Goal: Transaction & Acquisition: Purchase product/service

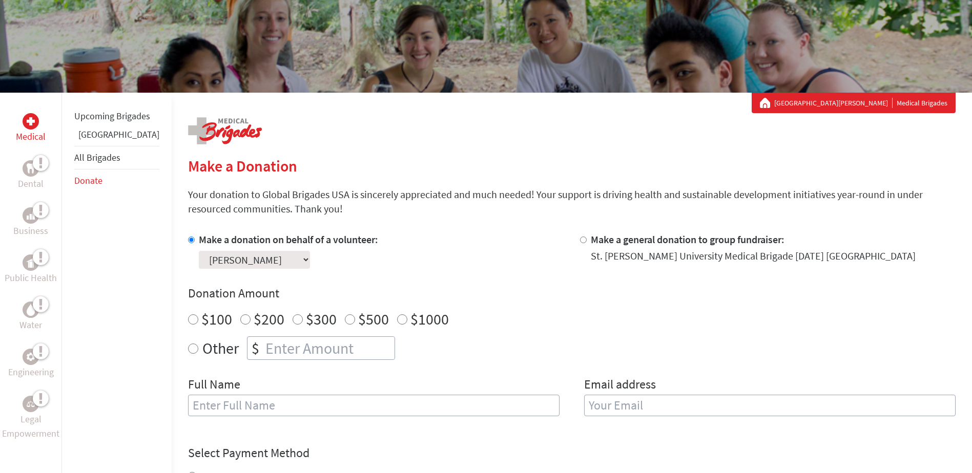
scroll to position [154, 0]
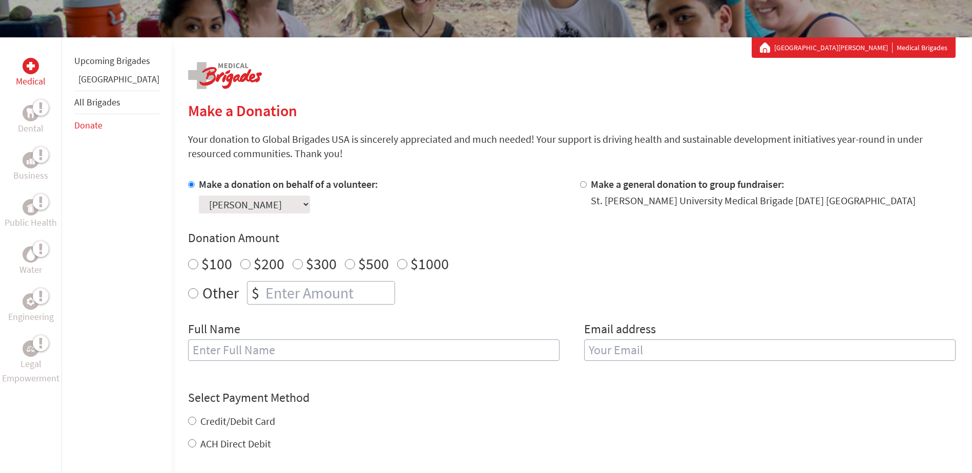
radio input "true"
click at [263, 297] on input "number" at bounding box center [328, 293] width 131 height 23
type input "249"
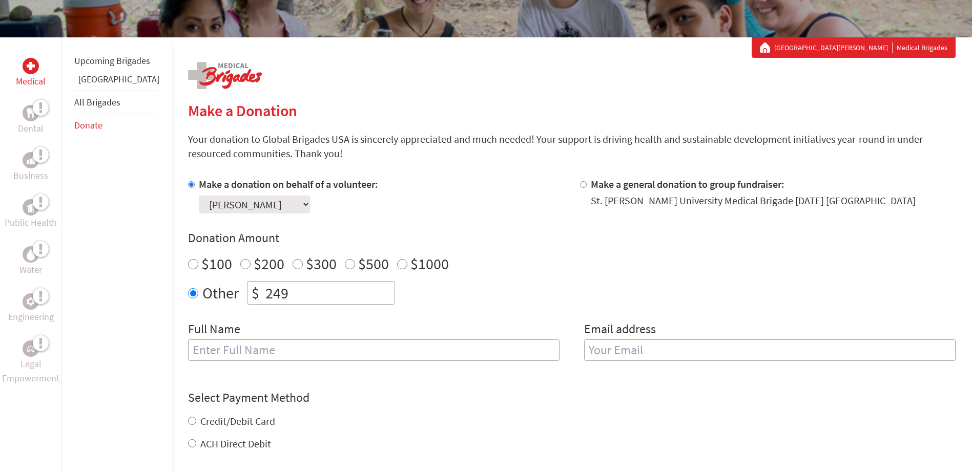
click at [262, 355] on input "text" at bounding box center [373, 351] width 371 height 22
type input "[PERSON_NAME]"
click at [635, 356] on input "email" at bounding box center [769, 351] width 371 height 22
type input "[EMAIL_ADDRESS][DOMAIN_NAME]"
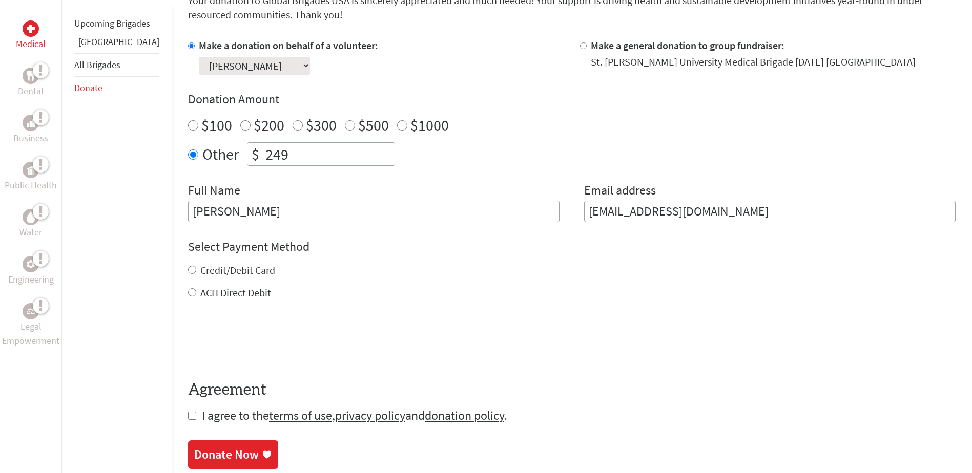
scroll to position [307, 0]
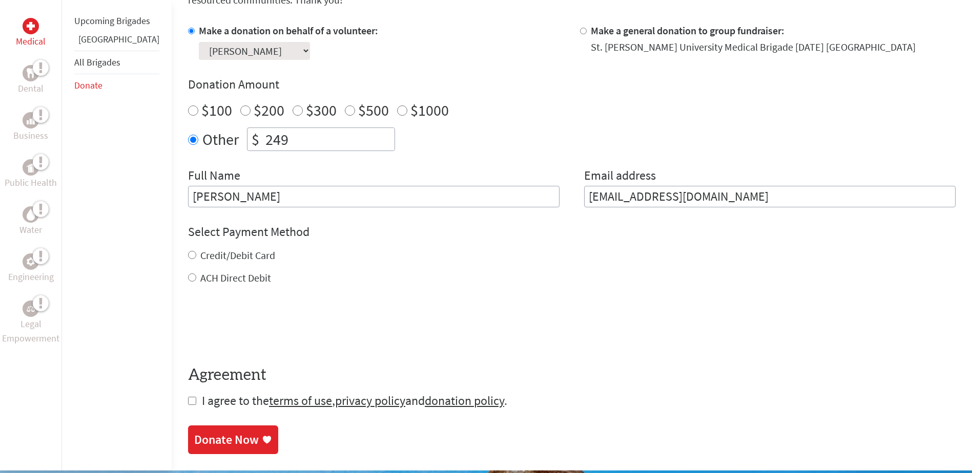
click at [188, 256] on input "Credit/Debit Card" at bounding box center [192, 255] width 8 height 8
radio input "true"
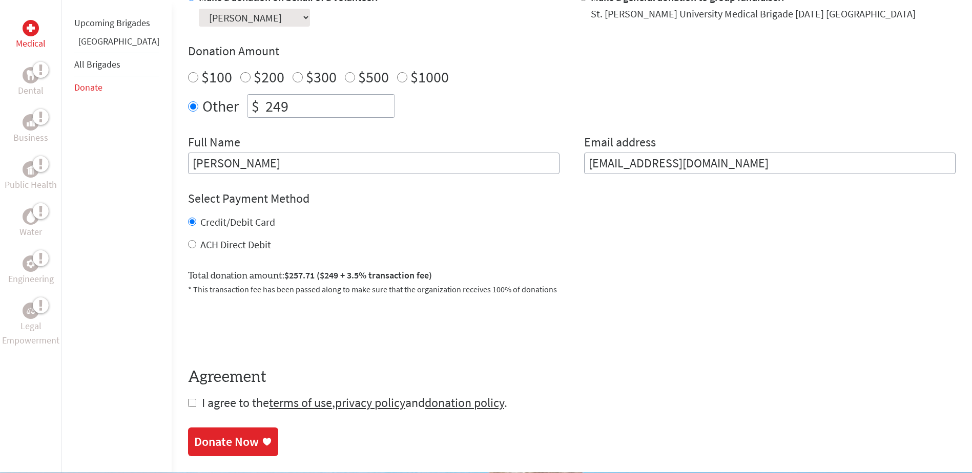
scroll to position [359, 0]
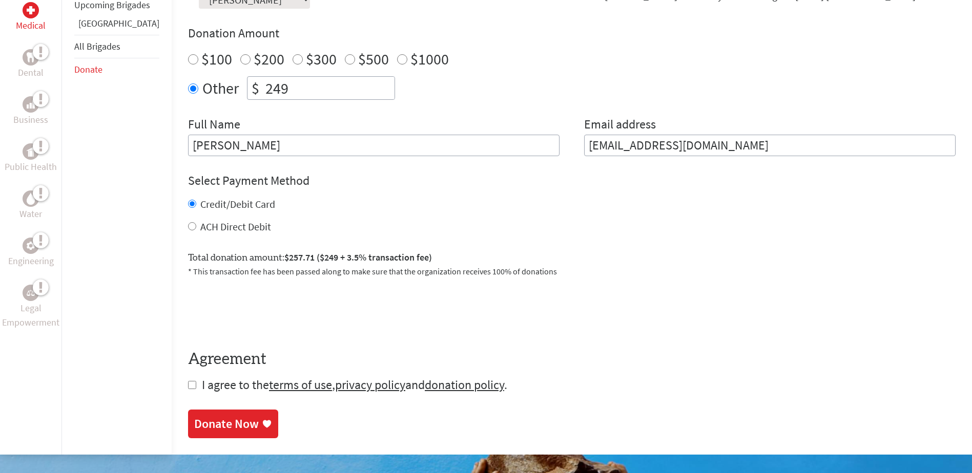
click at [188, 386] on input "checkbox" at bounding box center [192, 385] width 8 height 8
checkbox input "true"
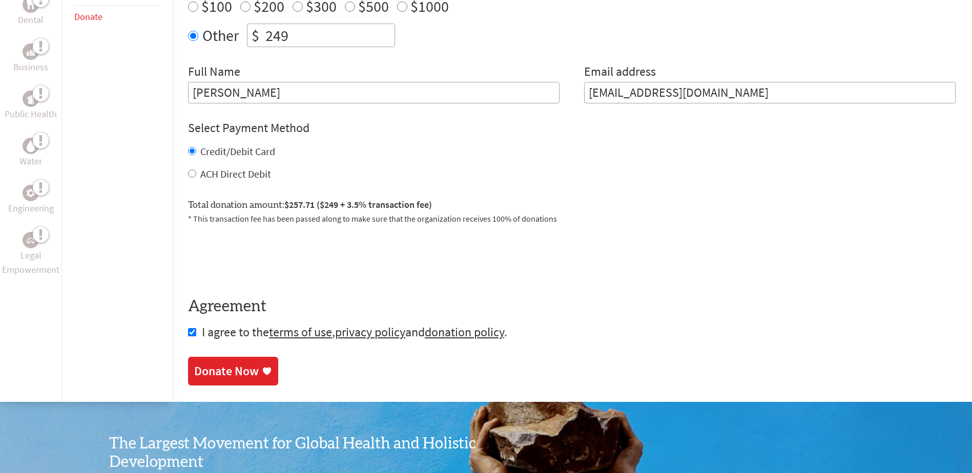
scroll to position [461, 0]
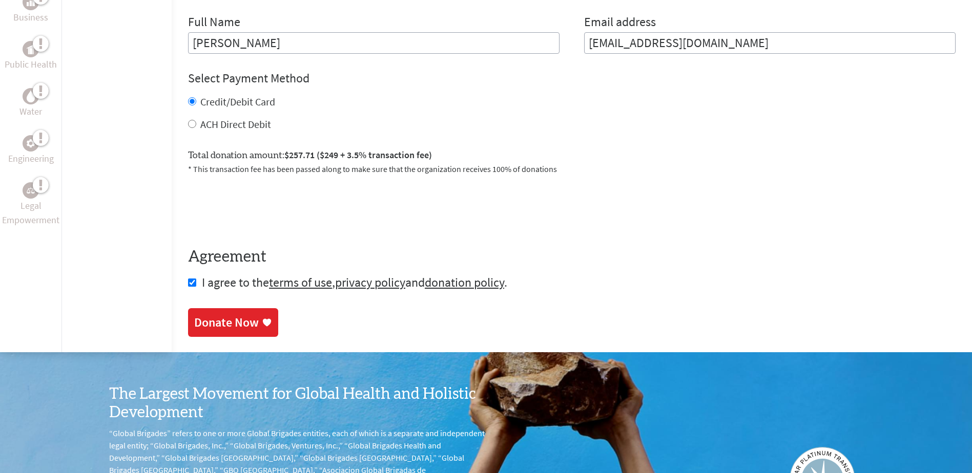
click at [204, 324] on div "Donate Now" at bounding box center [226, 323] width 65 height 16
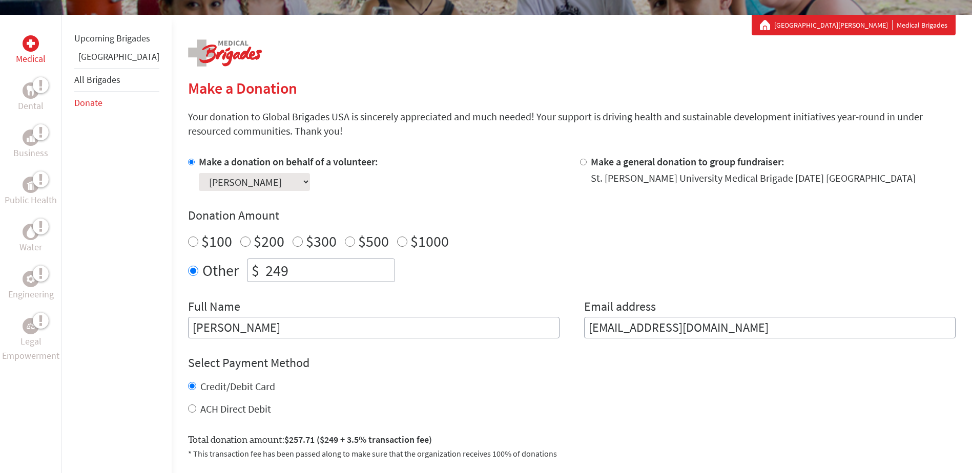
scroll to position [307, 0]
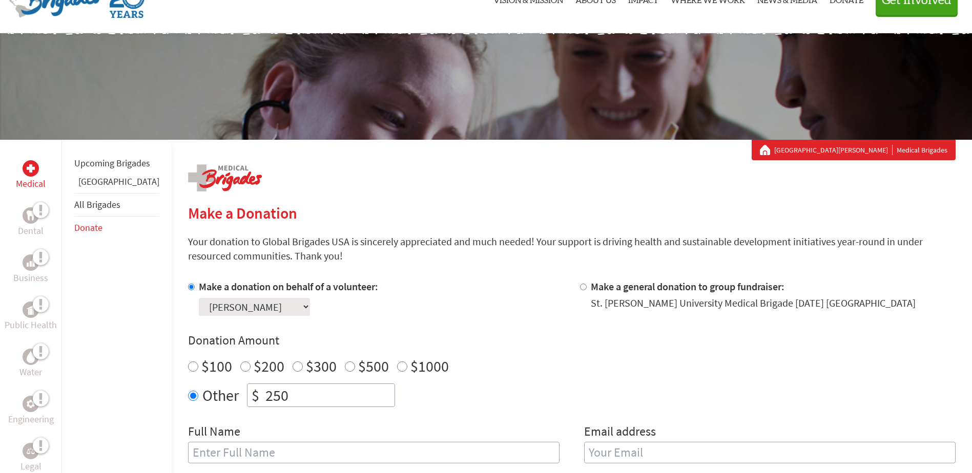
scroll to position [1, 0]
drag, startPoint x: 290, startPoint y: 402, endPoint x: 211, endPoint y: 399, distance: 79.5
click at [213, 399] on div "Other $ 250" at bounding box center [571, 396] width 767 height 24
click at [93, 163] on link "Upcoming Brigades" at bounding box center [112, 163] width 76 height 12
